Goal: Information Seeking & Learning: Check status

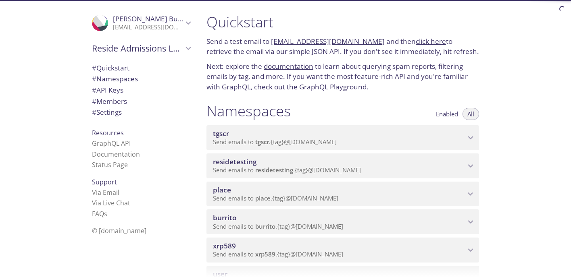
click at [357, 250] on span "xrp589" at bounding box center [339, 246] width 252 height 9
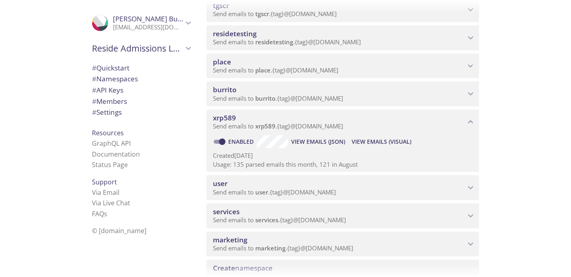
scroll to position [128, 0]
click at [379, 144] on span "View Emails (Visual)" at bounding box center [382, 142] width 60 height 10
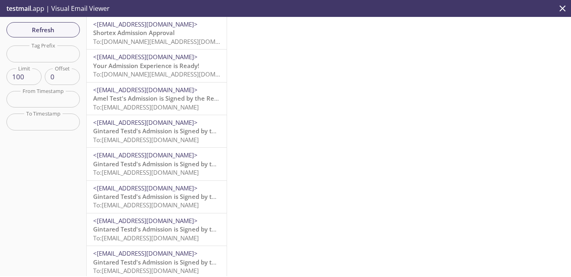
click at [179, 36] on p "Shortex Admission Approval To: [DOMAIN_NAME][EMAIL_ADDRESS][DOMAIN_NAME]" at bounding box center [156, 37] width 127 height 17
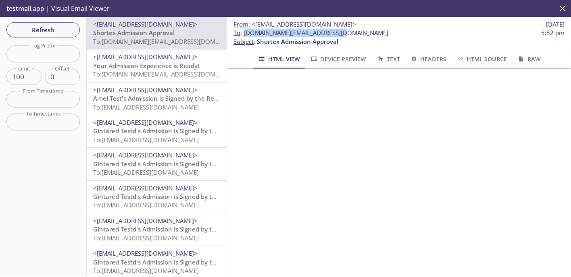
drag, startPoint x: 342, startPoint y: 34, endPoint x: 244, endPoint y: 33, distance: 97.2
click at [244, 33] on span "To : [DOMAIN_NAME][EMAIL_ADDRESS][DOMAIN_NAME] 5:52 pm" at bounding box center [398, 33] width 331 height 8
copy span "[DOMAIN_NAME][EMAIL_ADDRESS][DOMAIN_NAME]"
click at [66, 31] on span "Refresh" at bounding box center [43, 30] width 60 height 10
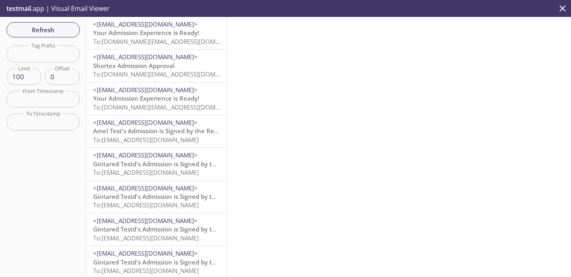
click at [160, 35] on span "Your Admission Experience is Ready!" at bounding box center [146, 33] width 106 height 8
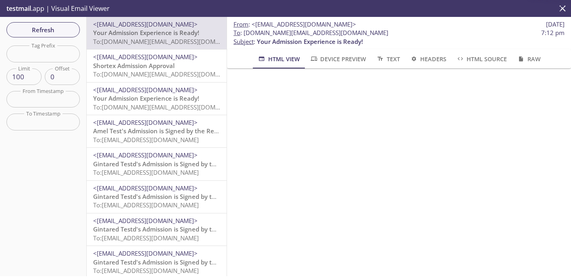
click at [148, 67] on span "Shortex Admission Approval" at bounding box center [133, 66] width 81 height 8
click at [157, 34] on span "Your Admission Experience is Ready!" at bounding box center [146, 33] width 106 height 8
click at [156, 63] on span "Shortex Admission Approval" at bounding box center [133, 66] width 81 height 8
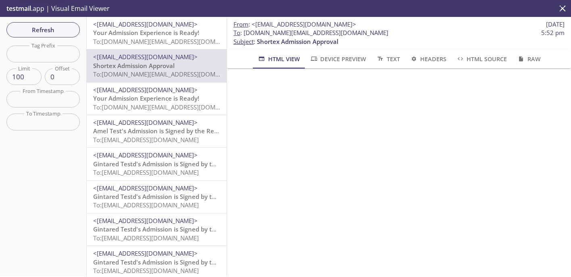
click at [160, 36] on span "Your Admission Experience is Ready!" at bounding box center [146, 33] width 106 height 8
